Goal: Task Accomplishment & Management: Manage account settings

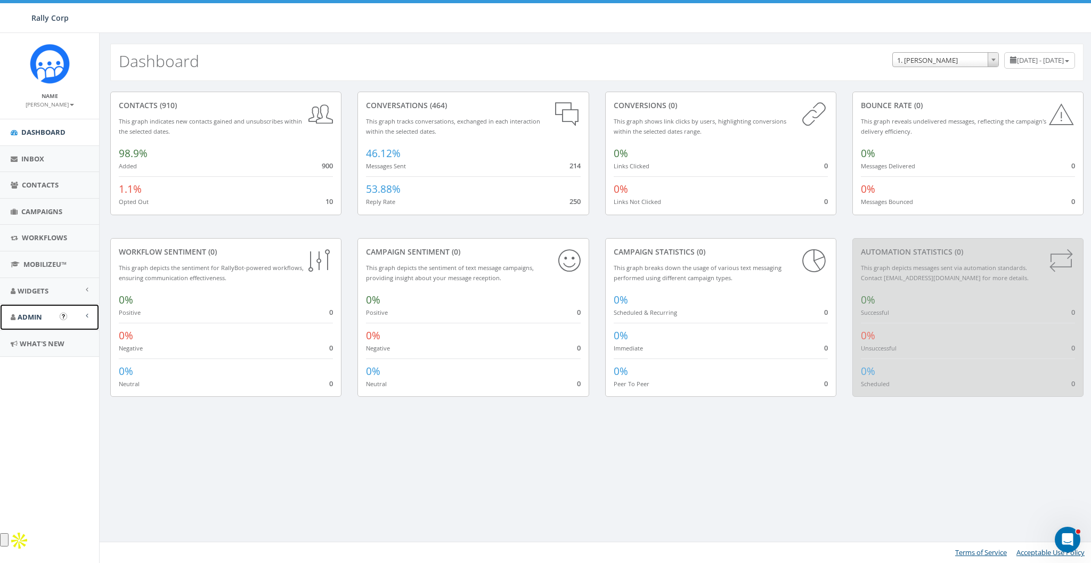
click at [30, 316] on span "Admin" at bounding box center [30, 317] width 25 height 10
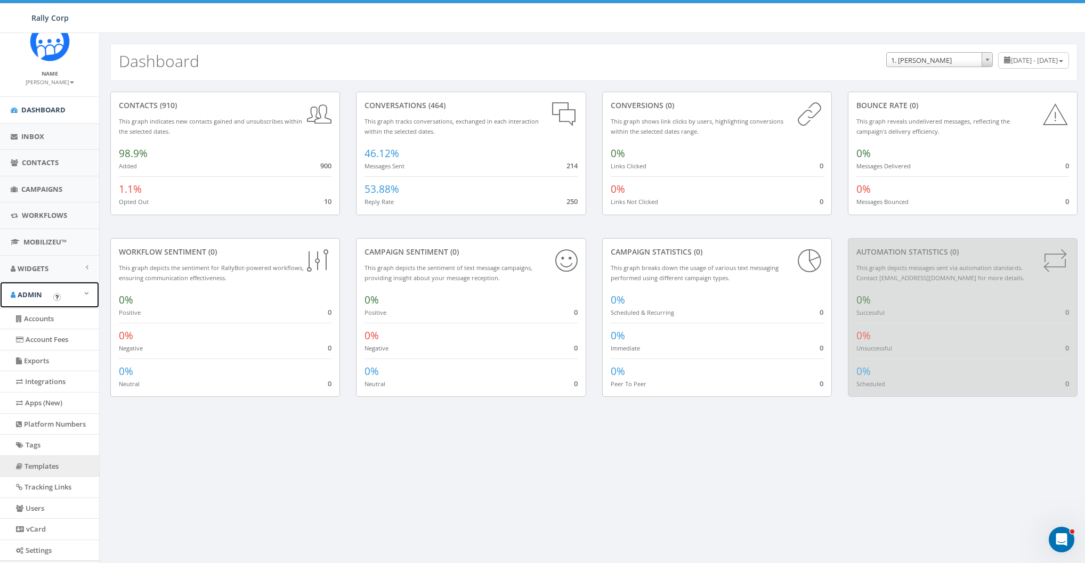
scroll to position [31, 0]
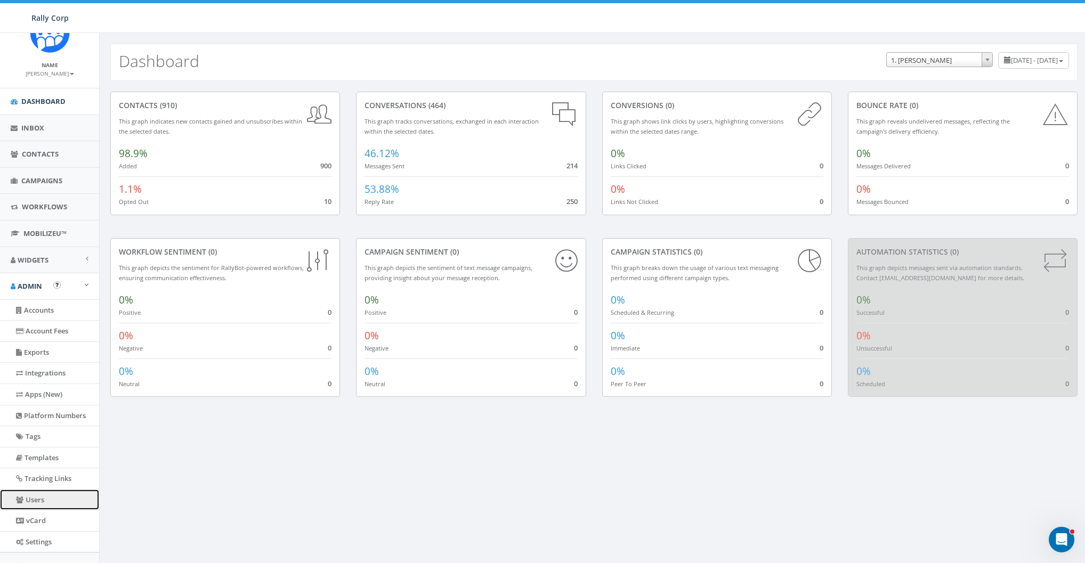
click at [16, 401] on link "Users" at bounding box center [49, 500] width 99 height 21
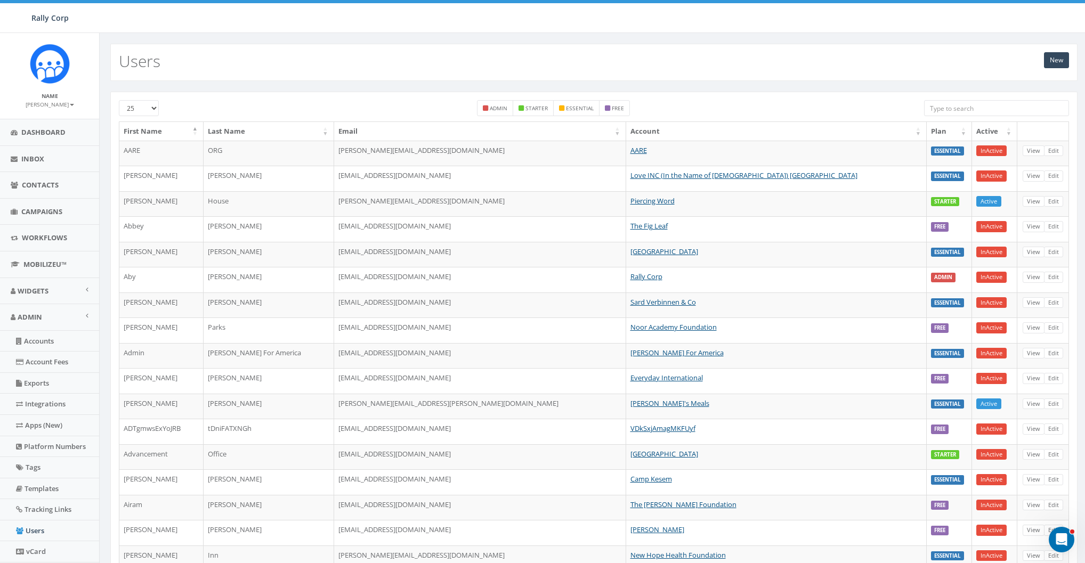
click at [972, 99] on div "25 50 100 admin starter essential free First Name Last Name Email Account Plan …" at bounding box center [593, 450] width 967 height 716
click at [945, 110] on input "search" at bounding box center [996, 108] width 145 height 16
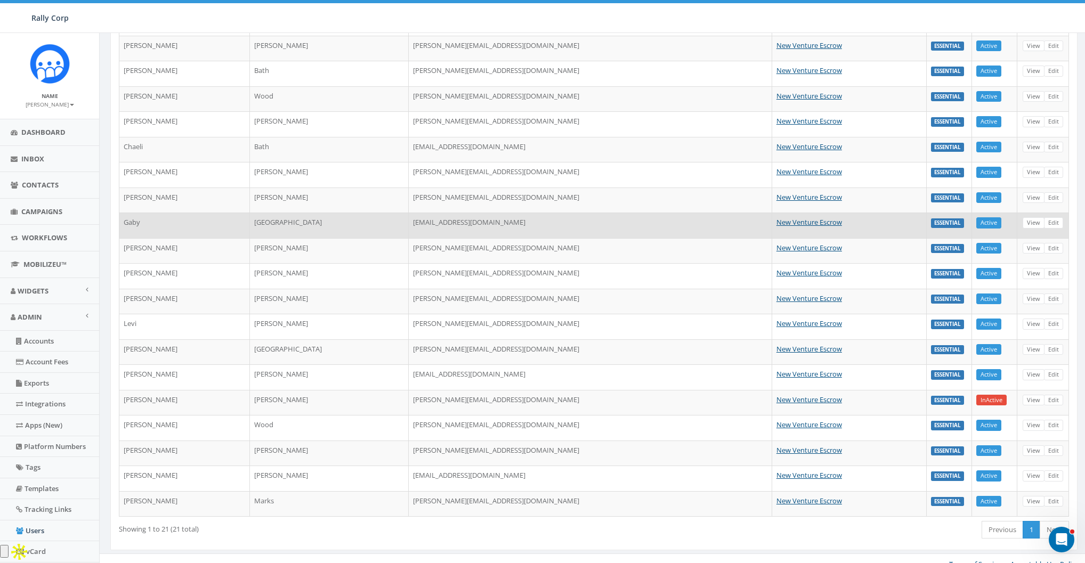
scroll to position [159, 0]
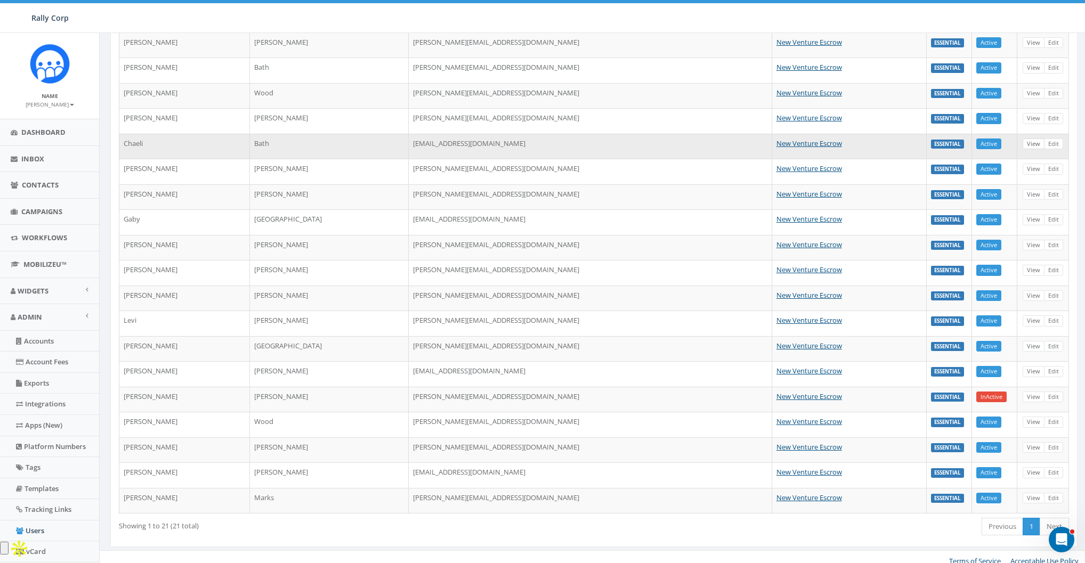
type input "new venture"
click at [1038, 143] on link "View" at bounding box center [1033, 144] width 22 height 11
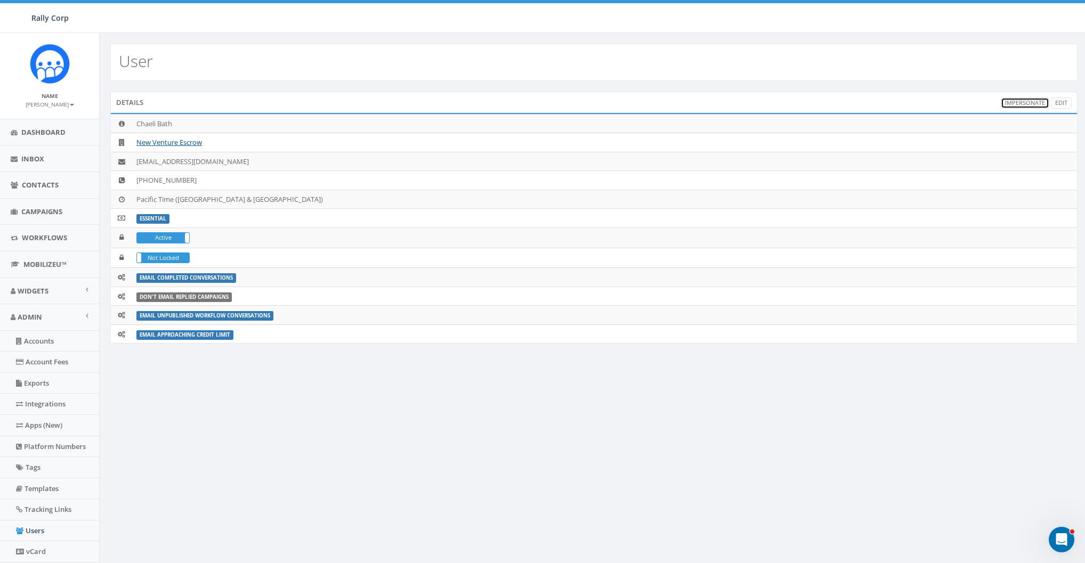
click at [1028, 105] on link "Impersonate" at bounding box center [1025, 103] width 48 height 11
